Goal: Task Accomplishment & Management: Use online tool/utility

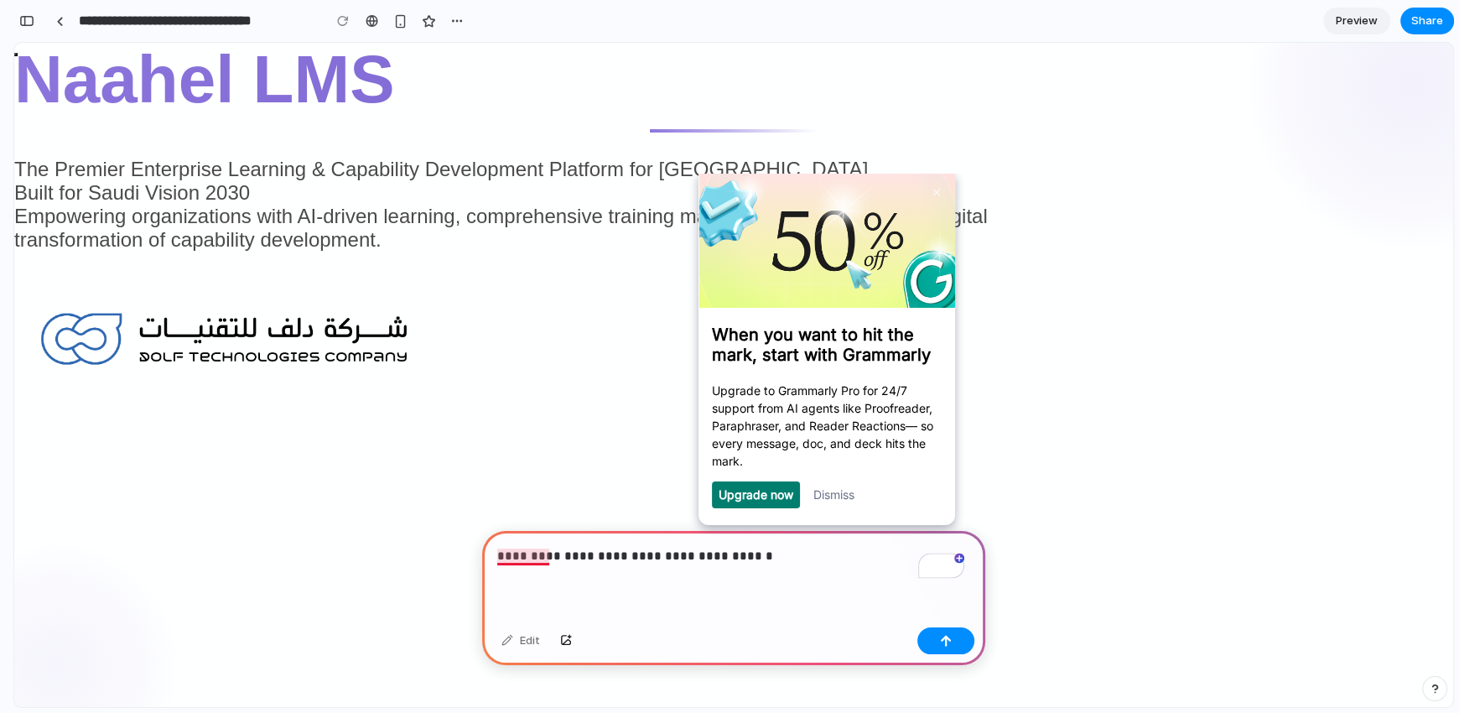
click at [539, 546] on p "**********" at bounding box center [730, 556] width 467 height 20
click at [953, 631] on button "button" at bounding box center [945, 640] width 57 height 27
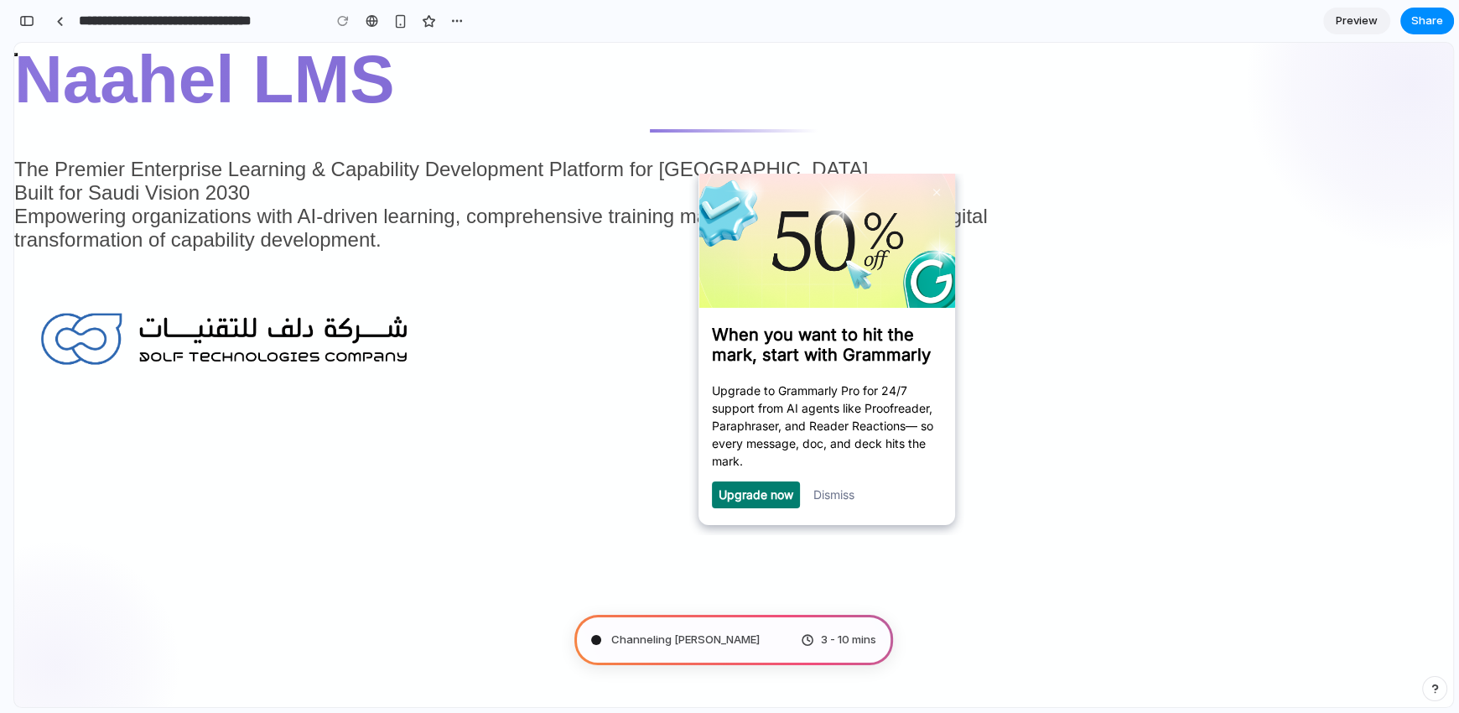
click at [849, 496] on link "Dismiss" at bounding box center [833, 494] width 41 height 14
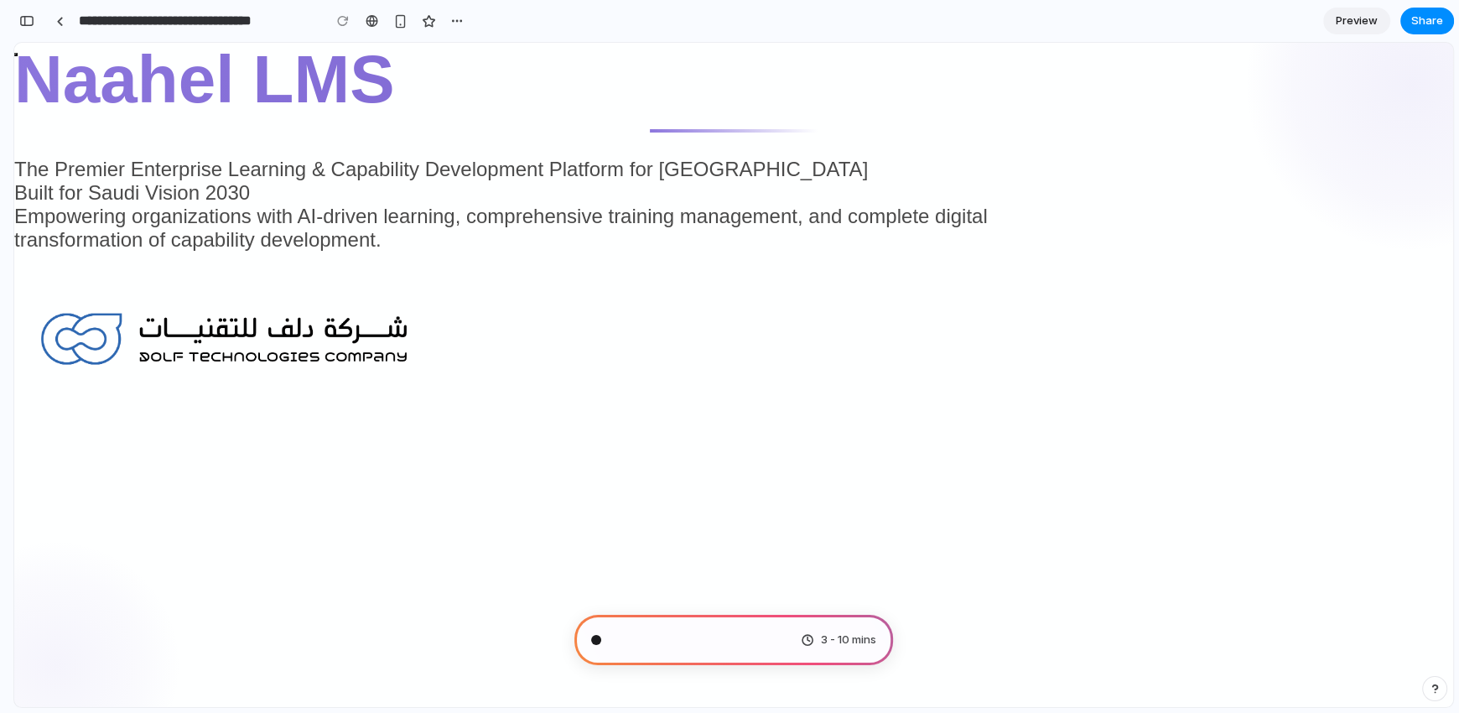
type input "**********"
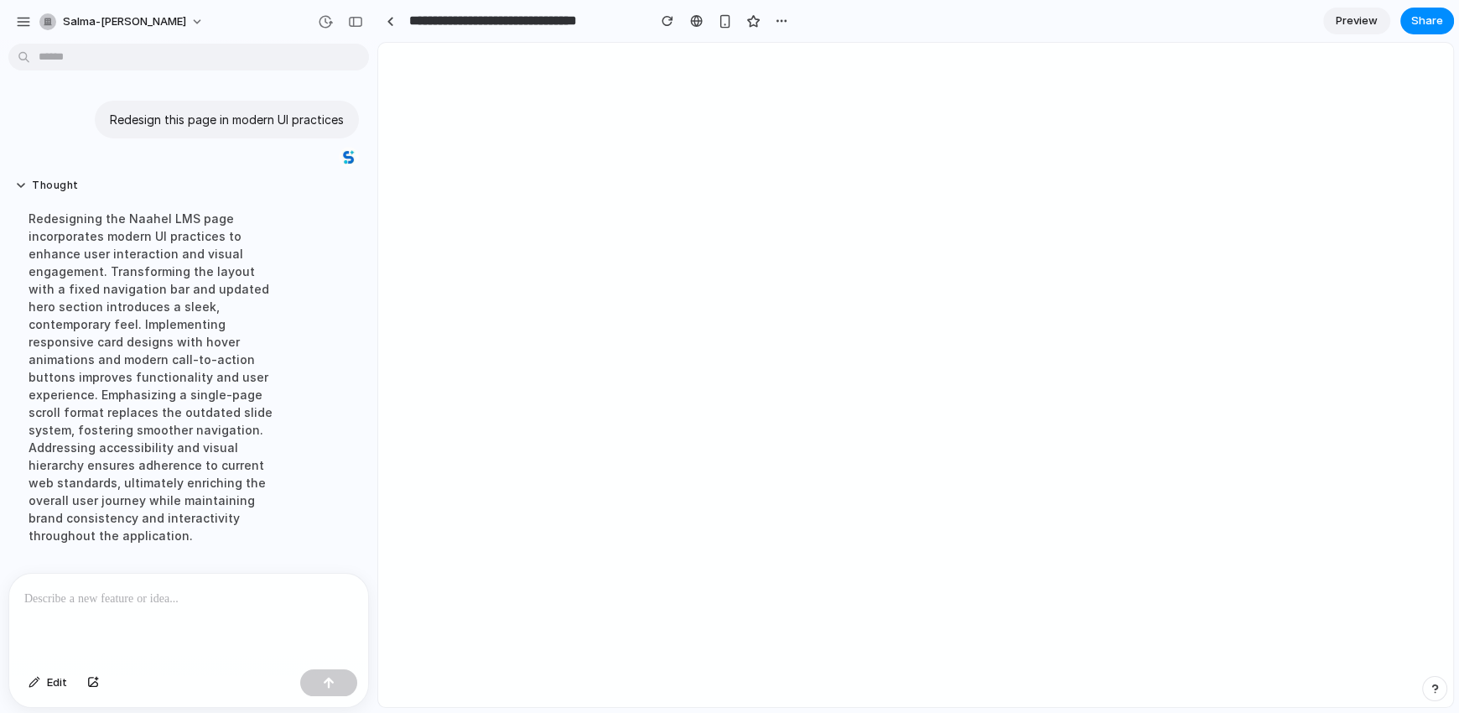
scroll to position [234, 0]
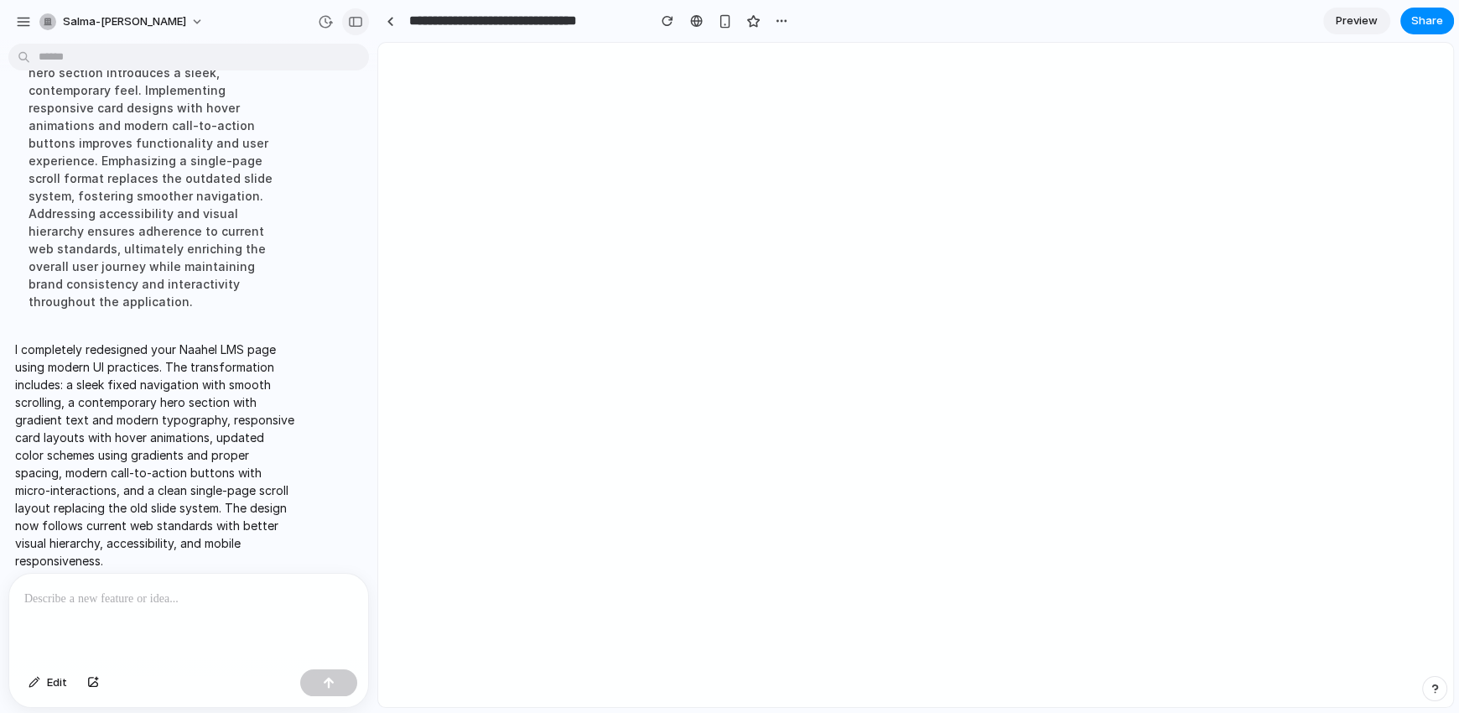
click at [356, 13] on button "button" at bounding box center [355, 21] width 27 height 27
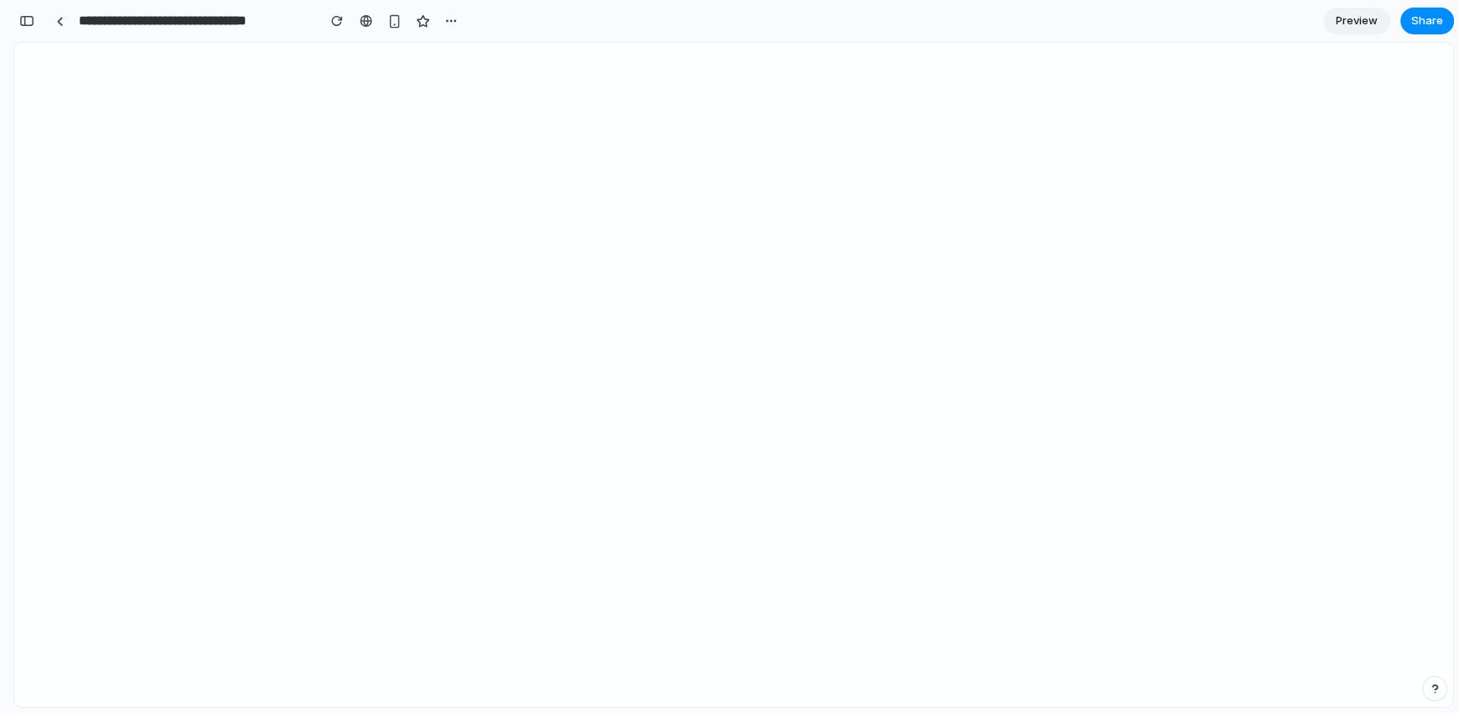
scroll to position [252, 0]
click at [1344, 25] on span "Preview" at bounding box center [1357, 21] width 42 height 17
click at [1419, 23] on span "Share" at bounding box center [1427, 21] width 32 height 17
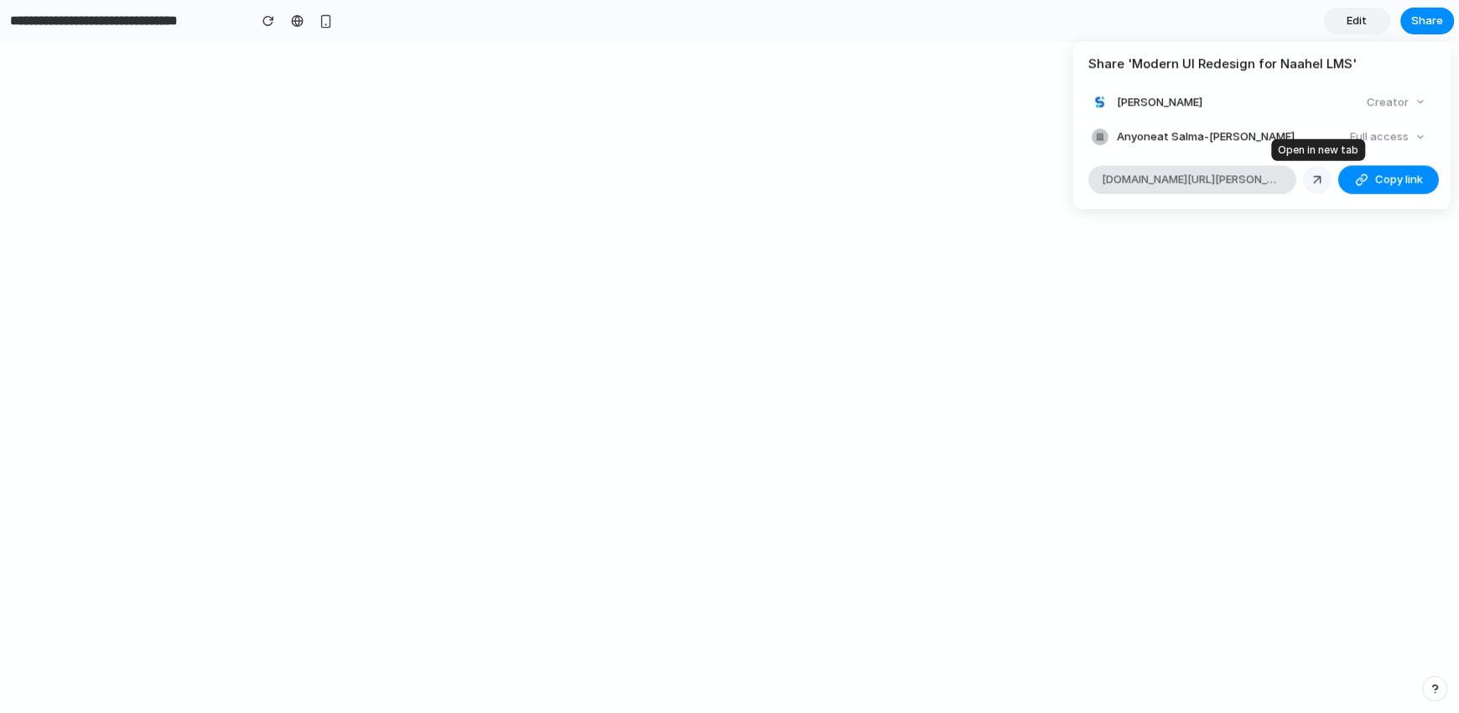
click at [1304, 176] on link at bounding box center [1317, 179] width 29 height 29
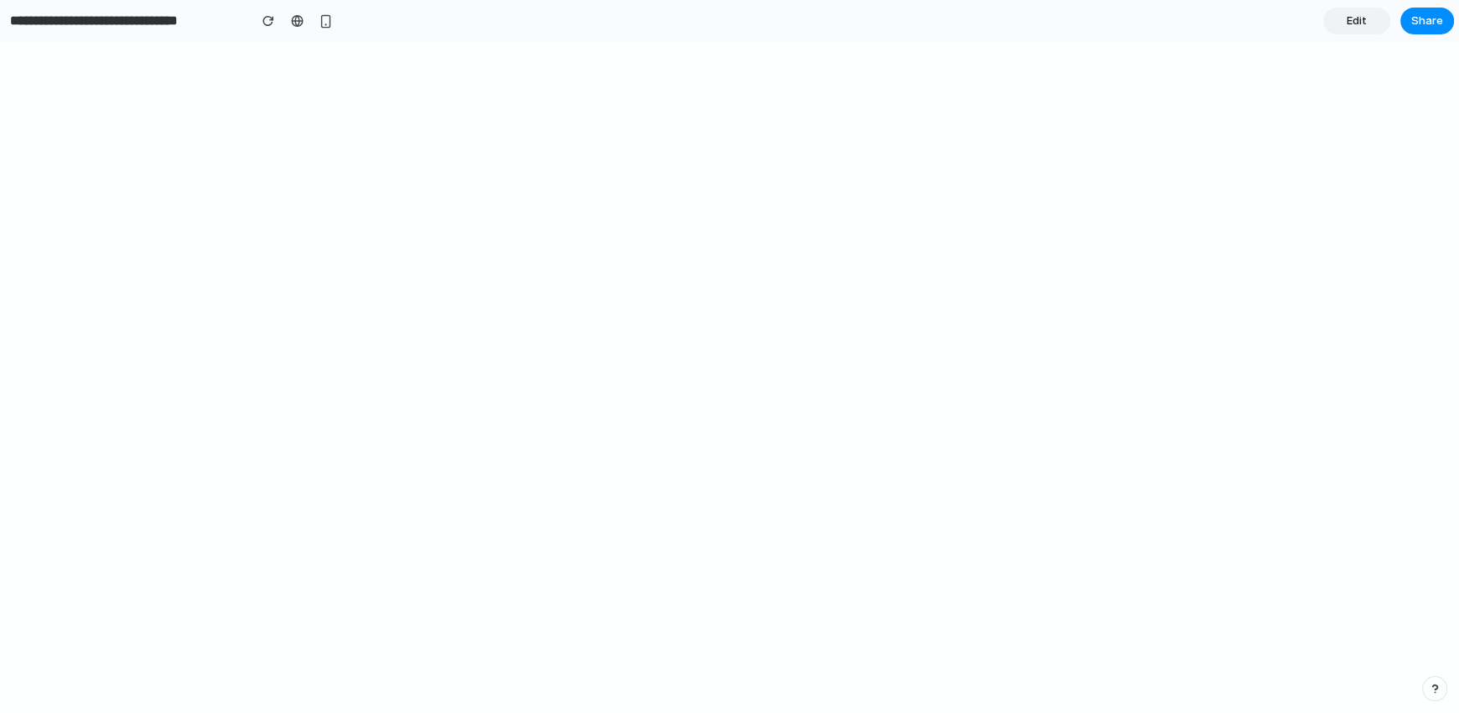
click at [1360, 20] on div "Share ' Modern UI Redesign for Naahel LMS ' Salma Bader Creator Anyone at Salma…" at bounding box center [729, 356] width 1459 height 713
click at [1363, 19] on span "Edit" at bounding box center [1357, 21] width 20 height 17
click at [31, 19] on div "button" at bounding box center [26, 21] width 15 height 12
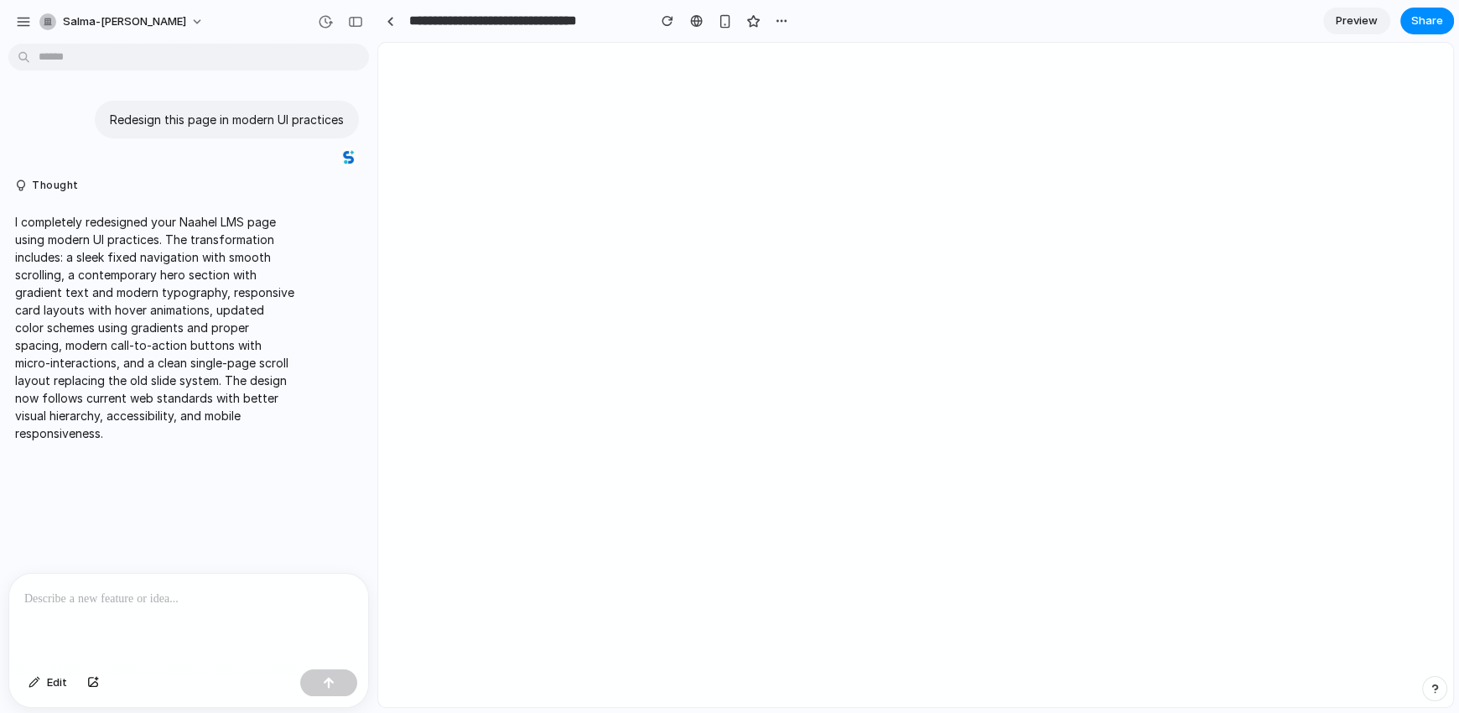
scroll to position [0, 0]
click at [71, 22] on span "salma-[PERSON_NAME]" at bounding box center [124, 21] width 123 height 17
drag, startPoint x: 99, startPoint y: 51, endPoint x: 22, endPoint y: 34, distance: 79.0
click at [22, 34] on div "Settings Invite members Change theme Sign out" at bounding box center [729, 356] width 1459 height 713
click at [24, 20] on div "button" at bounding box center [23, 21] width 15 height 15
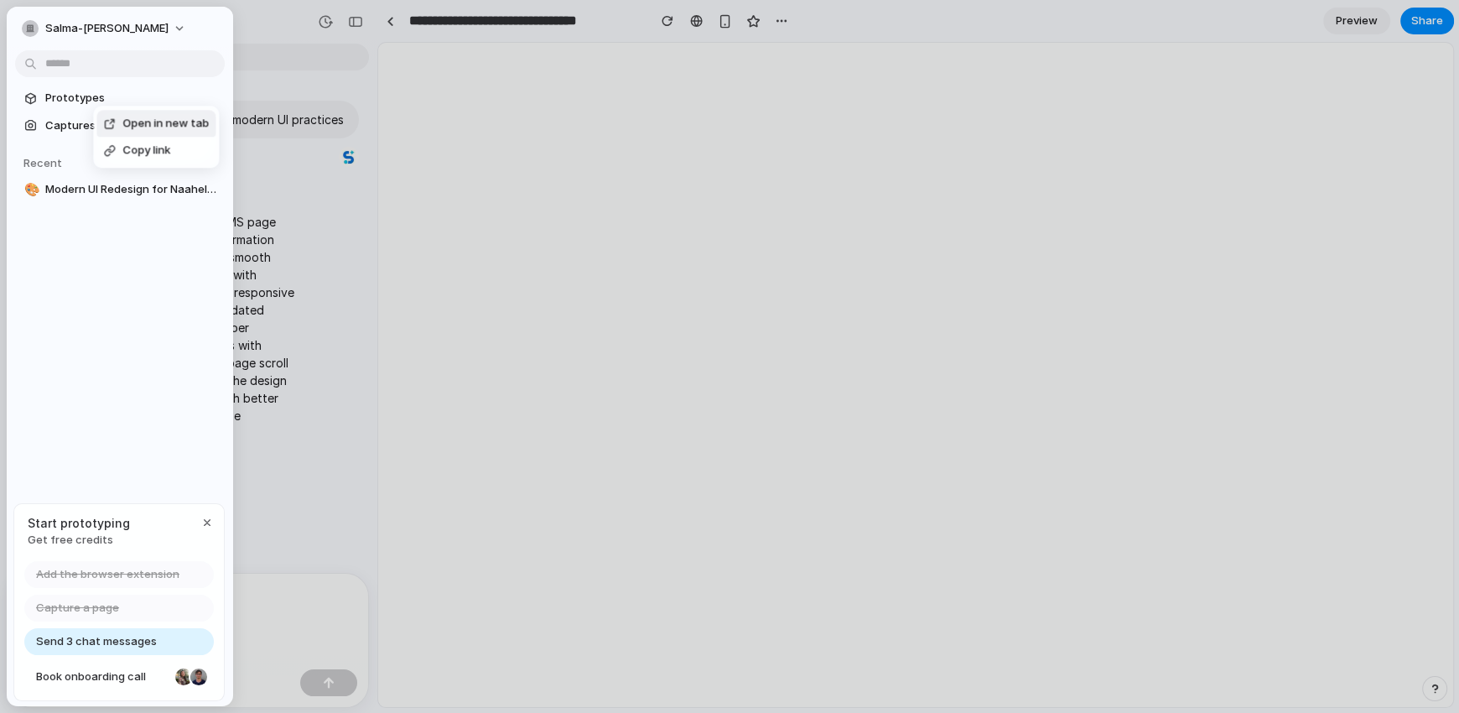
click at [138, 127] on span "Open in new tab" at bounding box center [165, 124] width 86 height 17
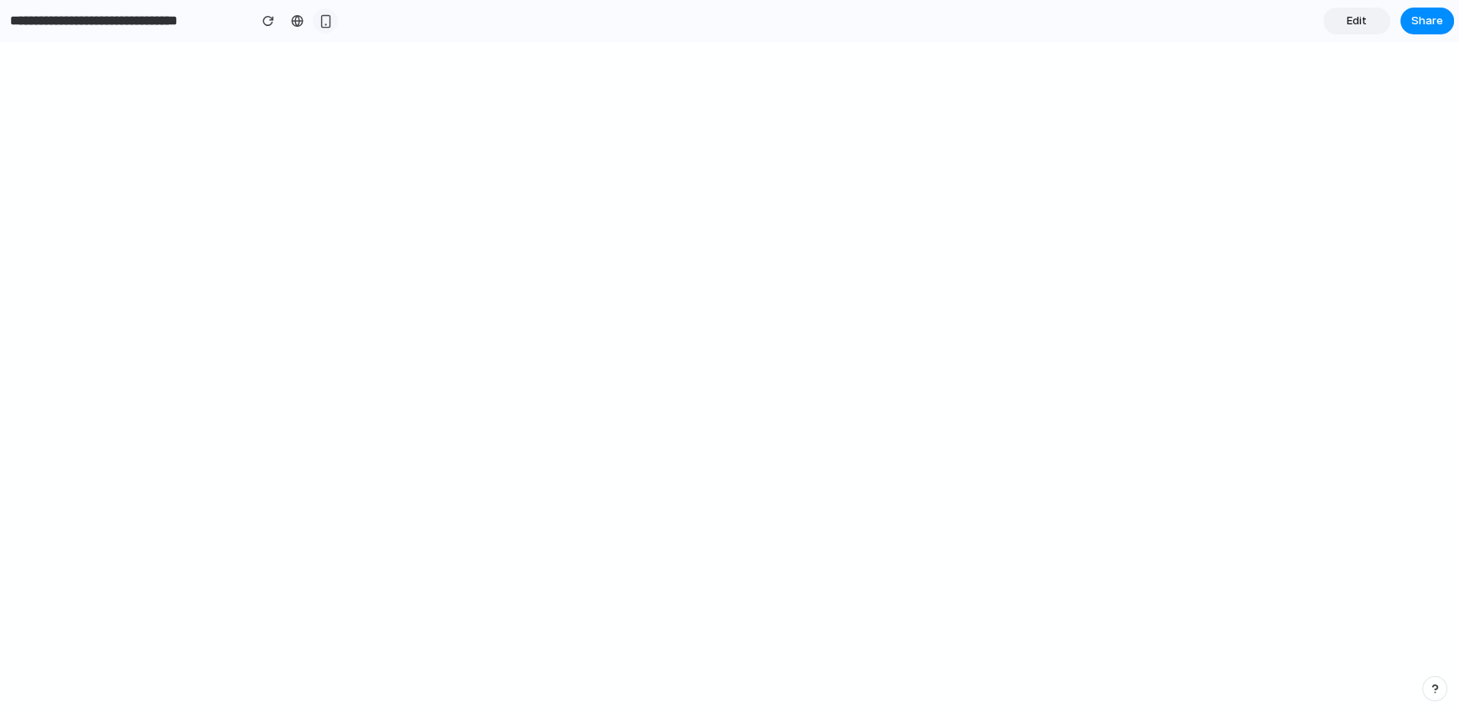
click at [313, 20] on button "button" at bounding box center [325, 20] width 25 height 25
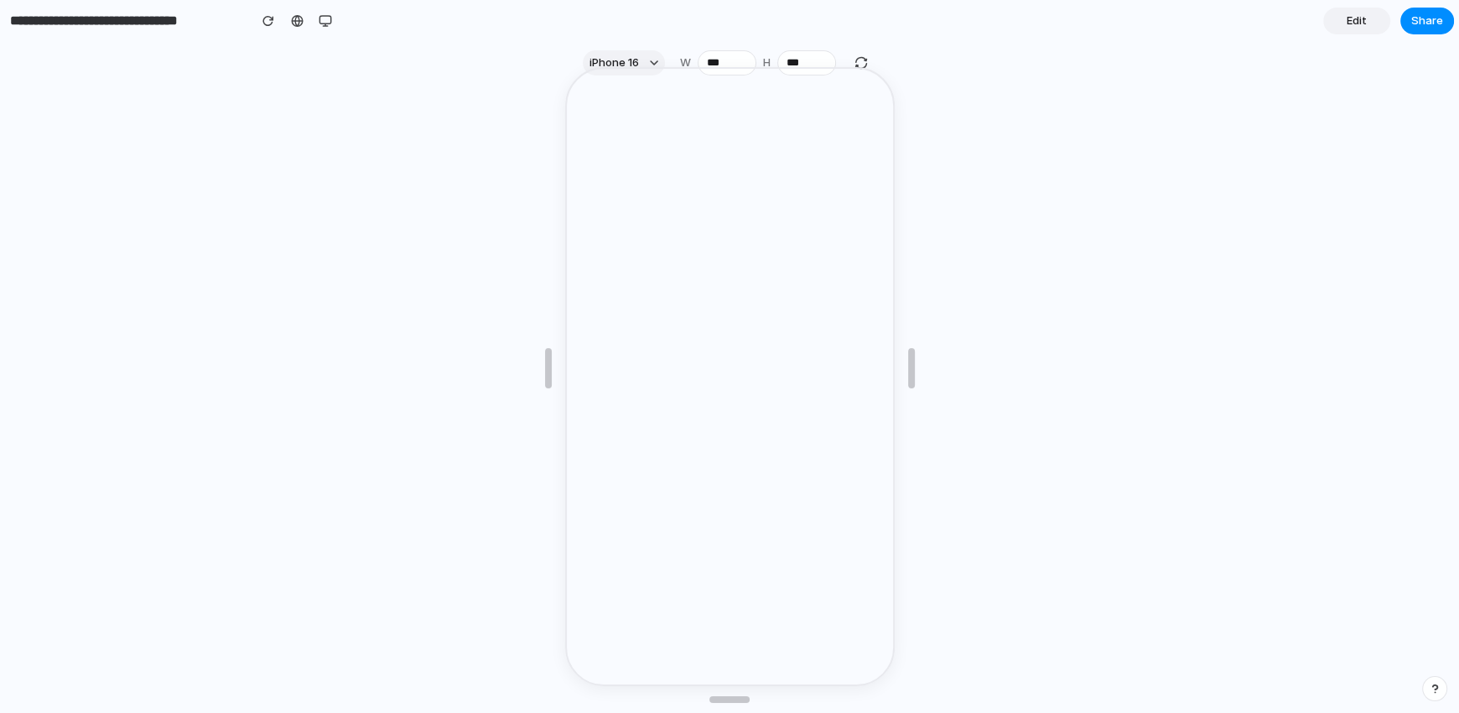
click at [339, 19] on section "**********" at bounding box center [727, 21] width 1454 height 42
click at [326, 16] on div "button" at bounding box center [325, 20] width 13 height 13
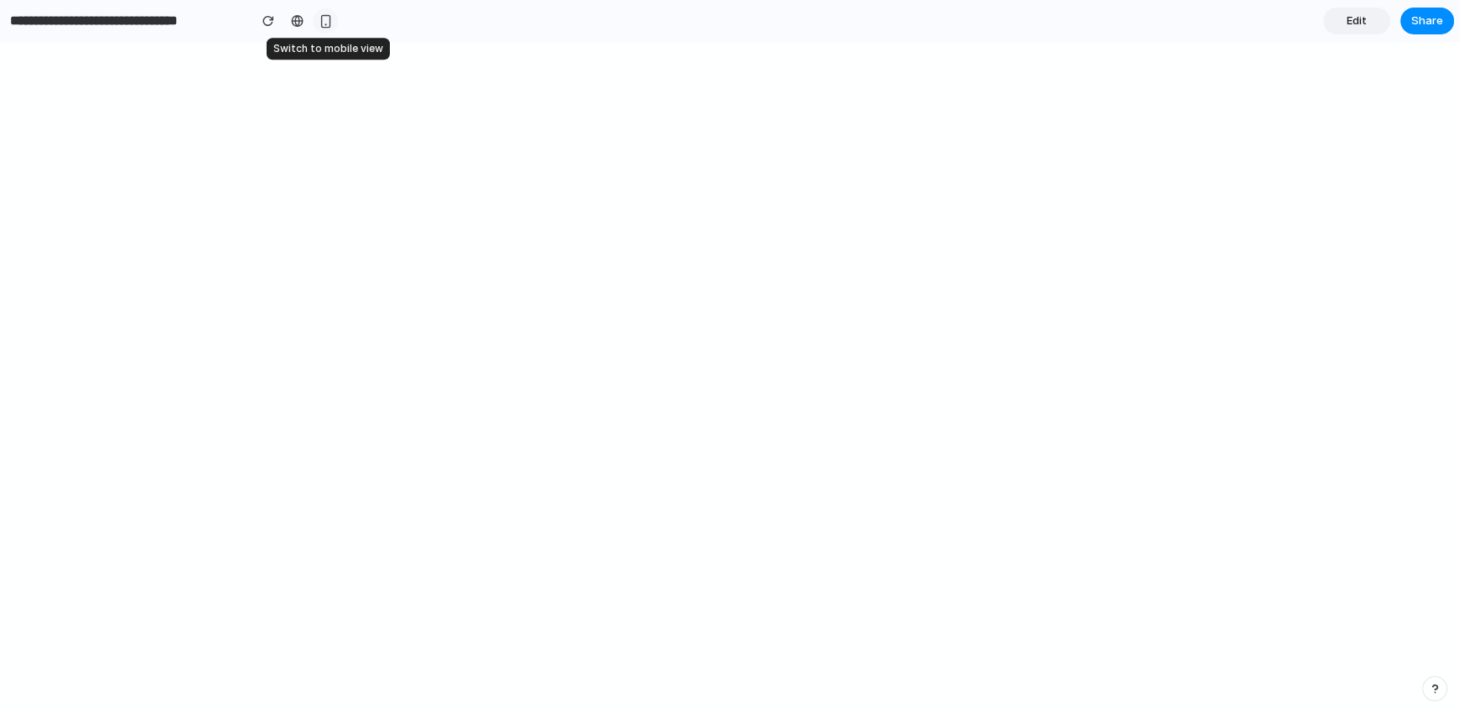
scroll to position [0, 0]
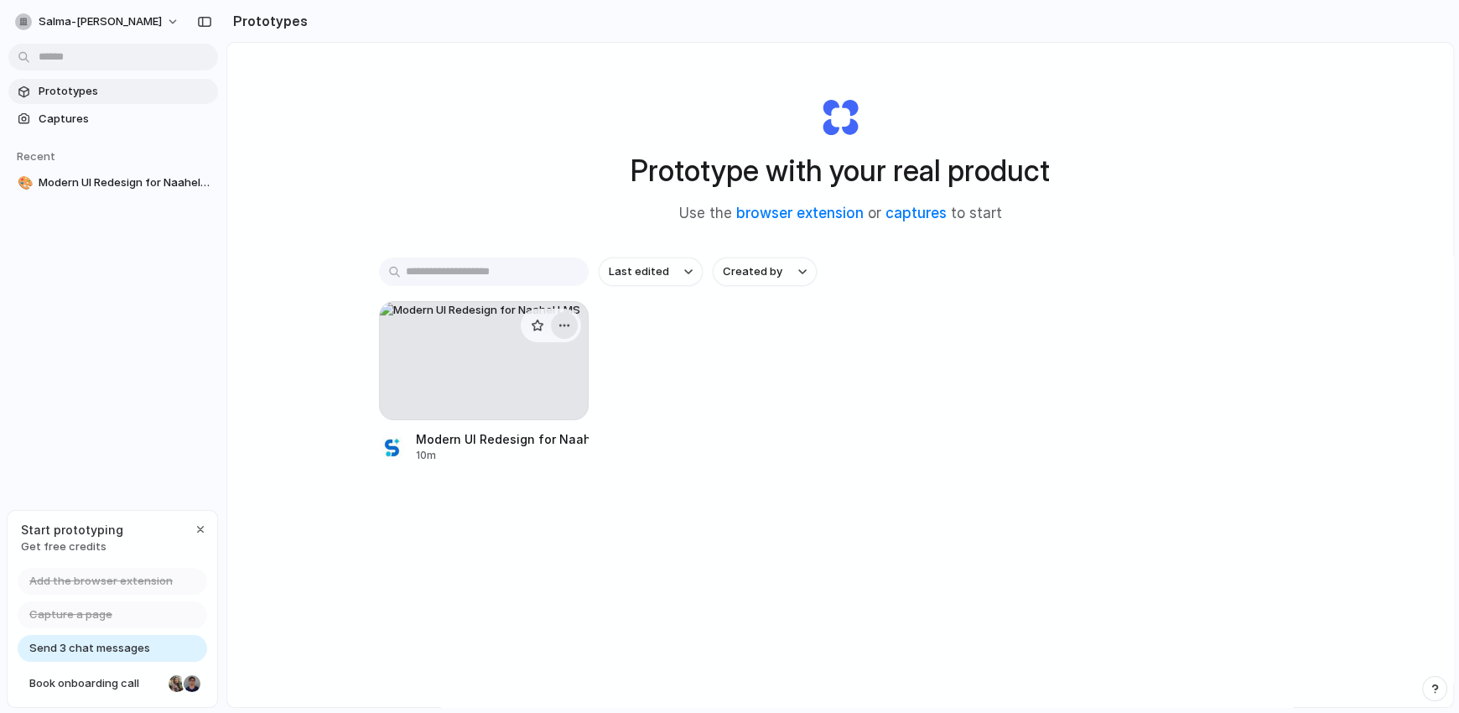
click at [564, 322] on div "button" at bounding box center [564, 325] width 13 height 13
click at [529, 448] on li "Delete" at bounding box center [513, 443] width 119 height 27
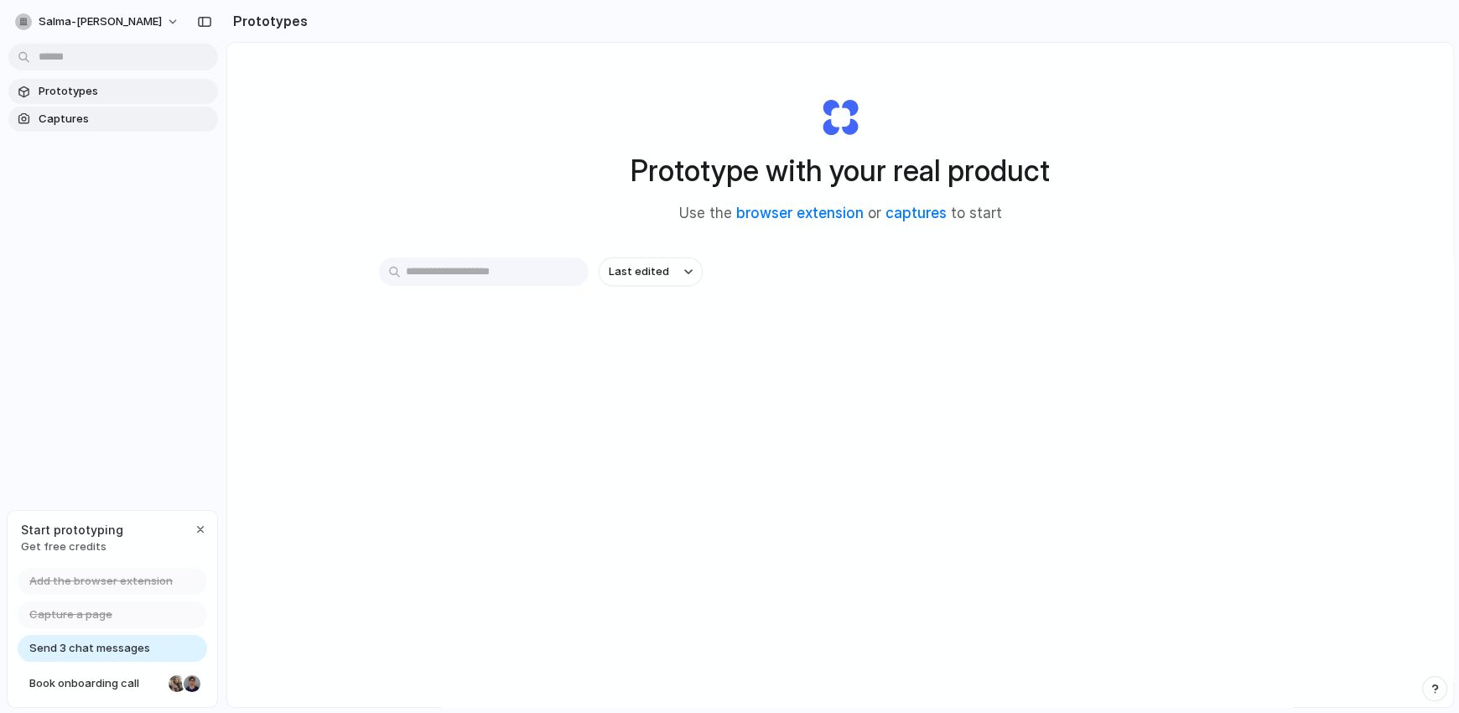
click at [69, 107] on link "Captures" at bounding box center [113, 119] width 210 height 25
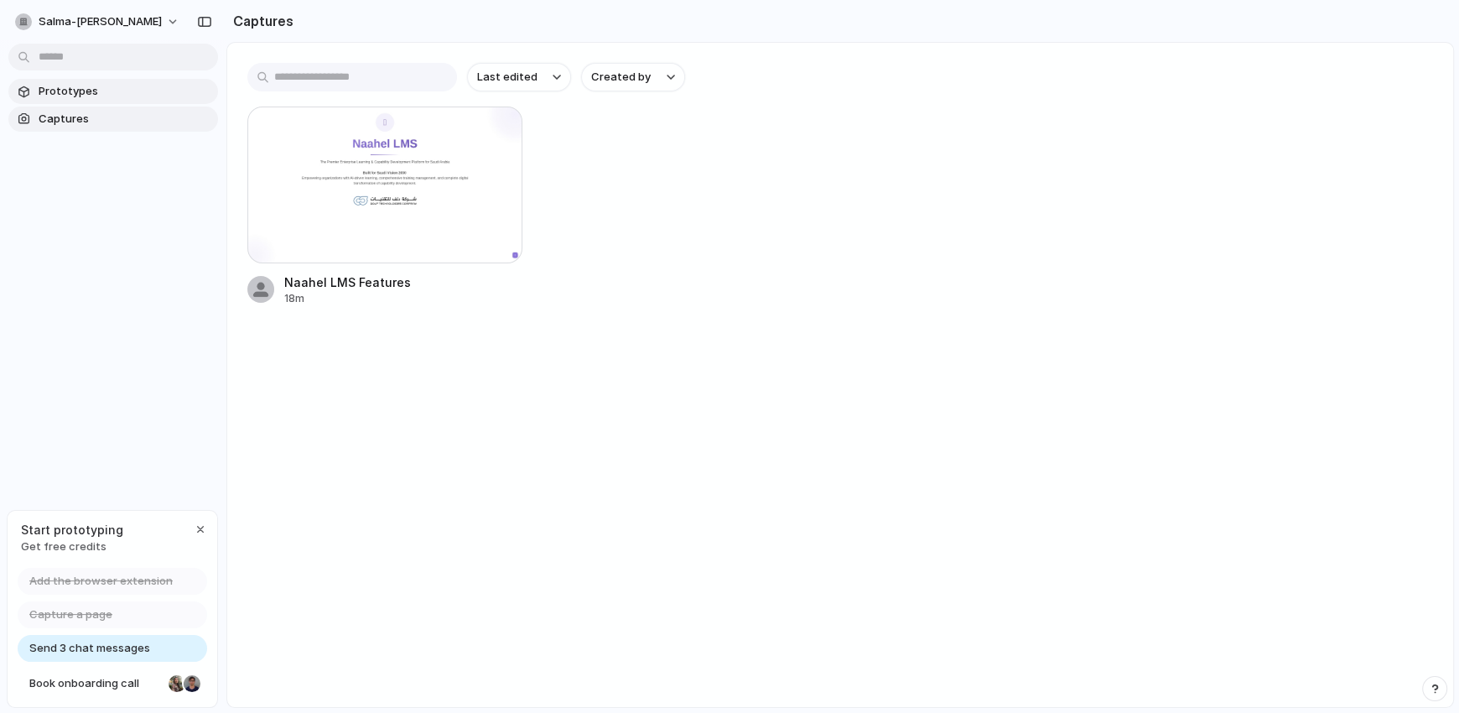
click at [99, 87] on span "Prototypes" at bounding box center [125, 91] width 173 height 17
